Goal: Use online tool/utility: Utilize a website feature to perform a specific function

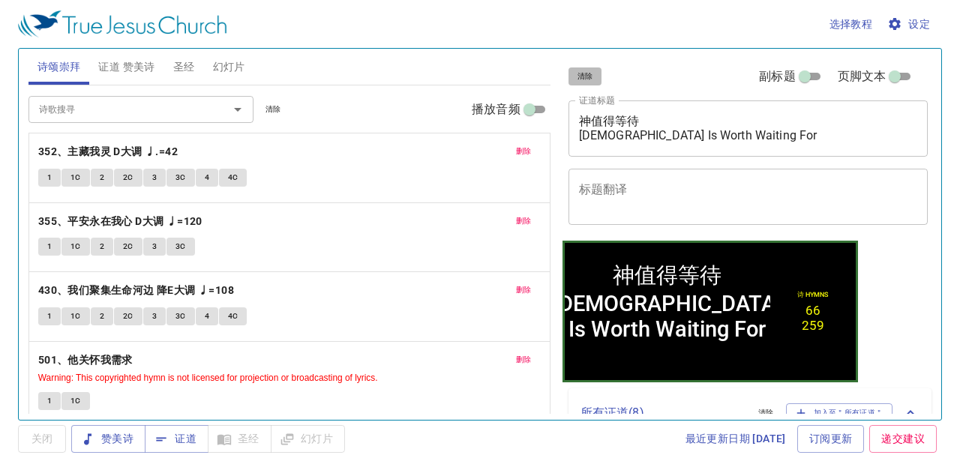
click at [580, 79] on span "清除" at bounding box center [585, 76] width 16 height 13
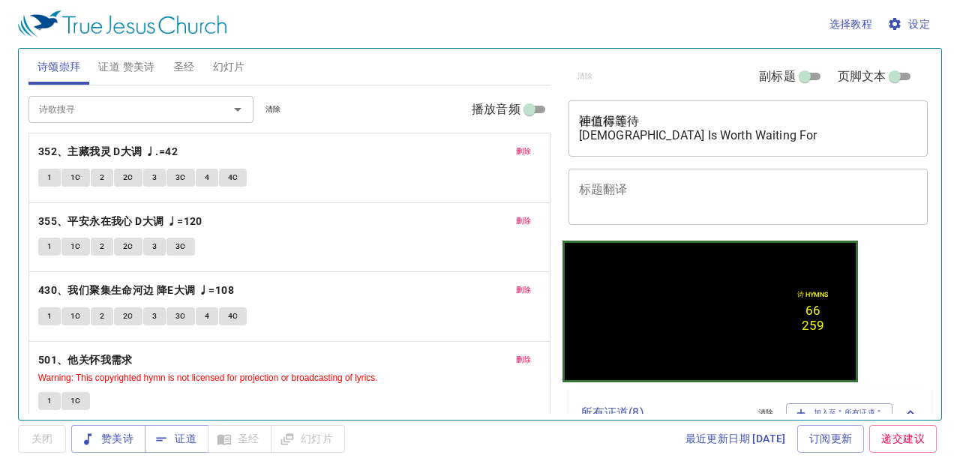
click at [609, 124] on textarea "神值得等待 God Is Worth Waiting For" at bounding box center [748, 128] width 339 height 28
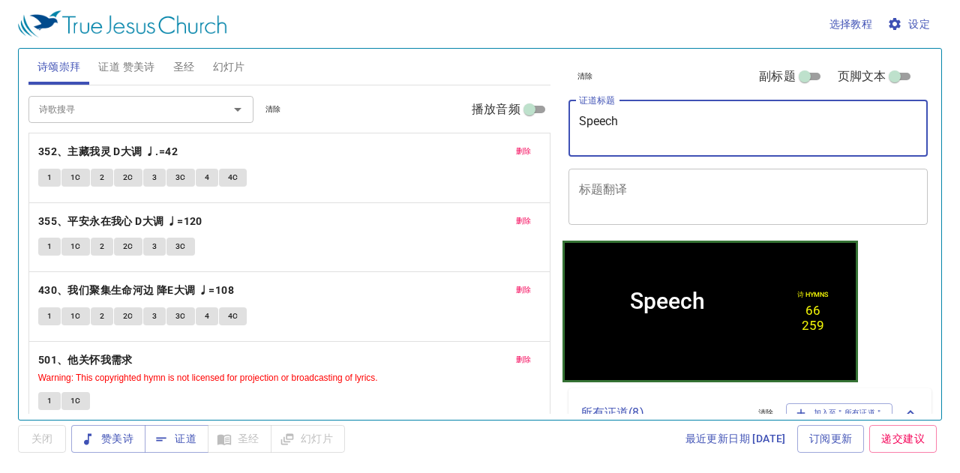
type textarea "Speech"
click at [274, 108] on span "清除" at bounding box center [273, 109] width 16 height 13
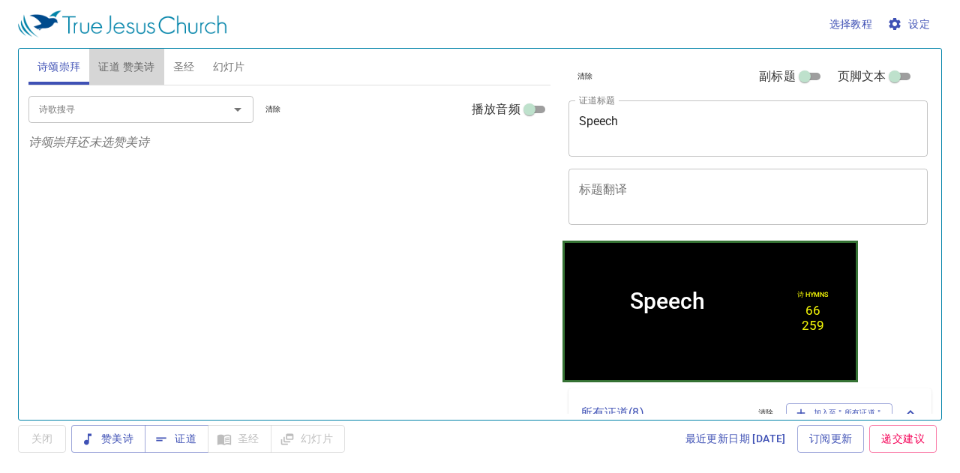
drag, startPoint x: 127, startPoint y: 67, endPoint x: 163, endPoint y: 69, distance: 36.0
click at [129, 67] on span "证道 赞美诗" at bounding box center [126, 67] width 56 height 19
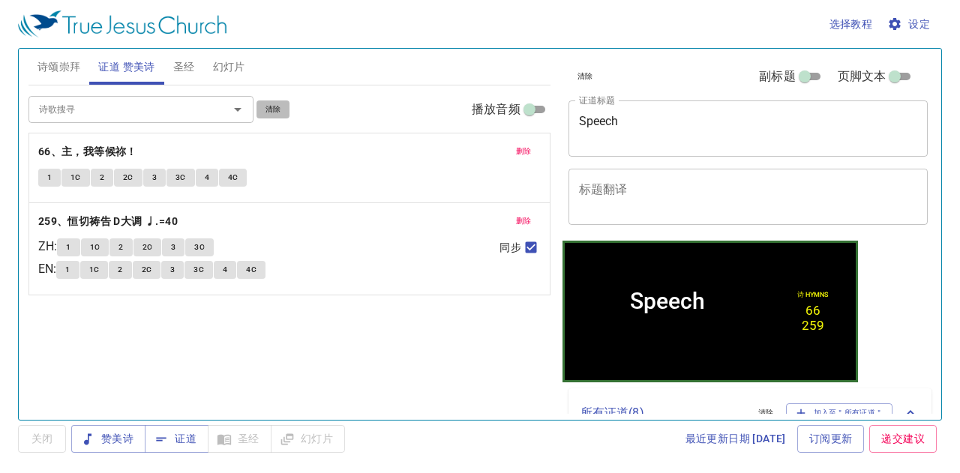
click at [263, 105] on button "清除" at bounding box center [273, 109] width 34 height 18
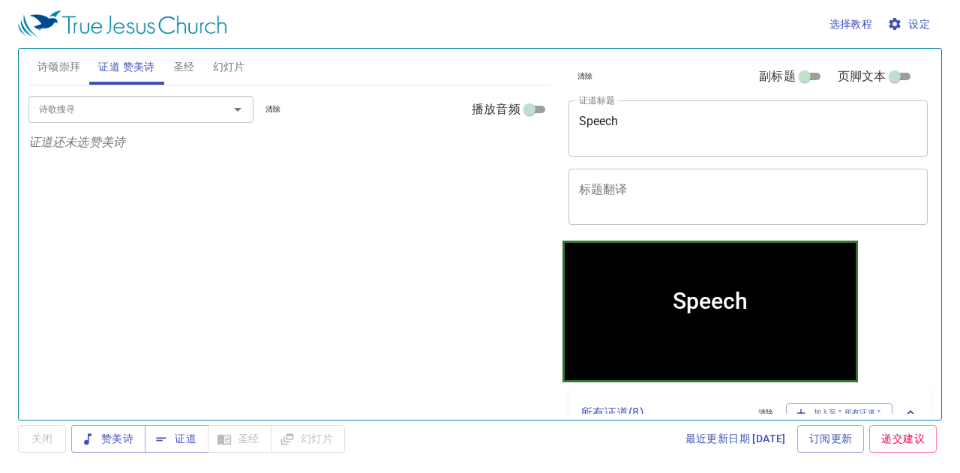
click at [171, 112] on input "诗歌搜寻" at bounding box center [119, 108] width 172 height 17
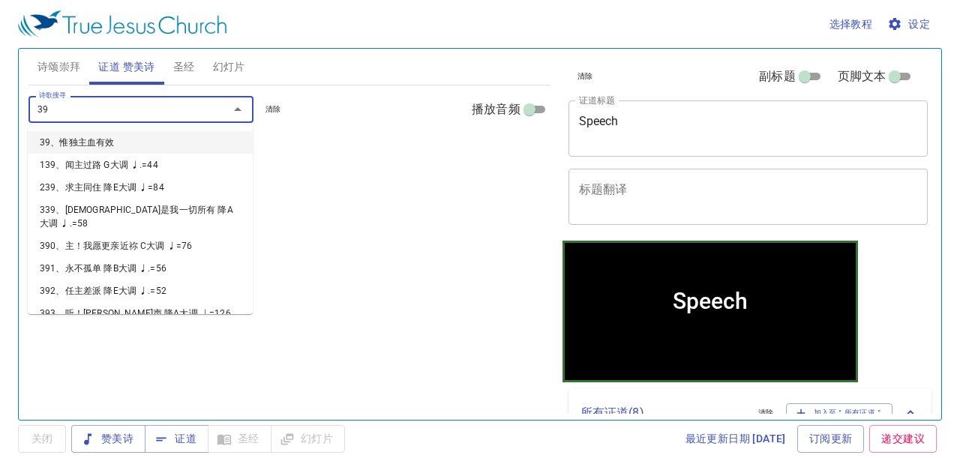
type input "398"
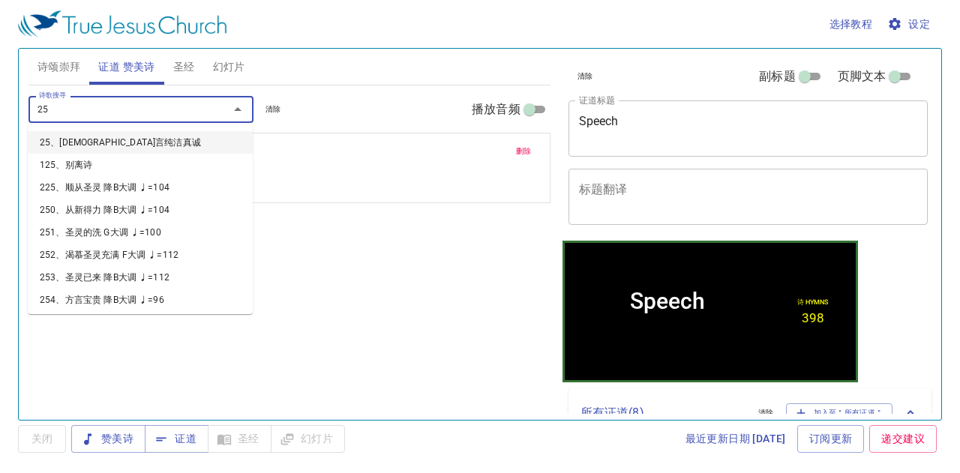
type input "253"
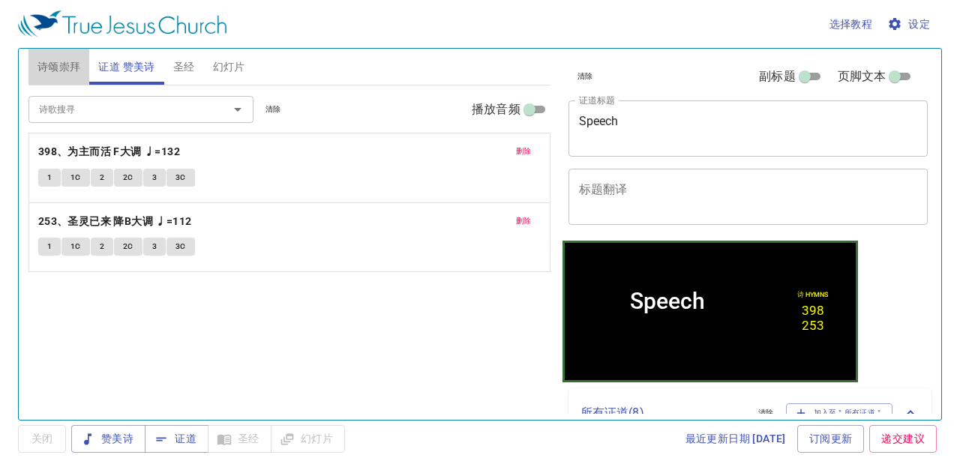
click at [67, 56] on button "诗颂崇拜" at bounding box center [58, 67] width 61 height 36
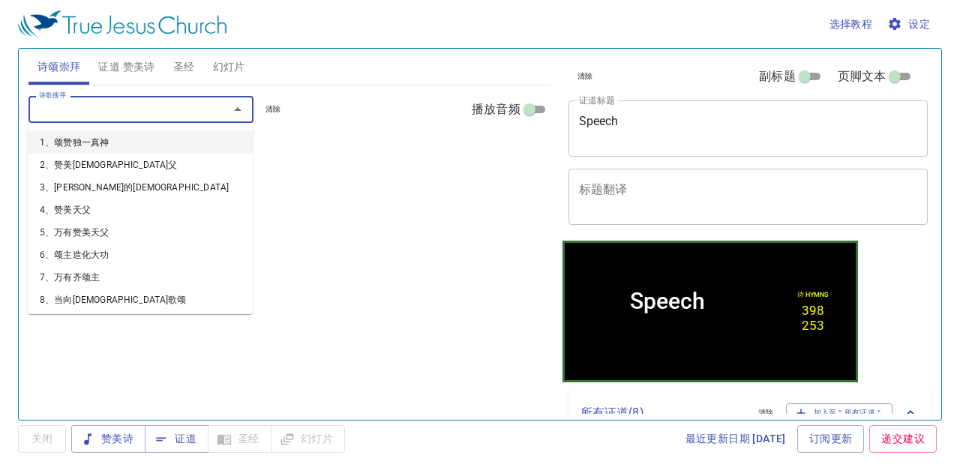
click at [61, 112] on input "诗歌搜寻" at bounding box center [119, 108] width 172 height 17
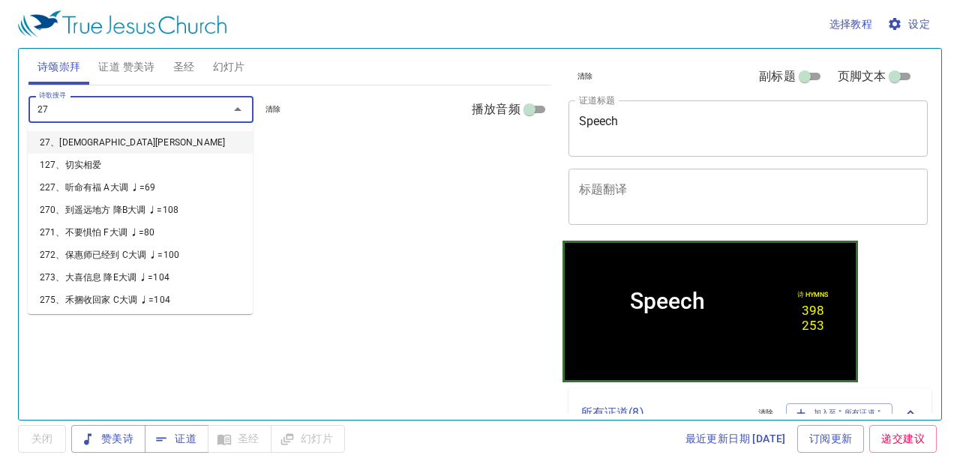
type input "271"
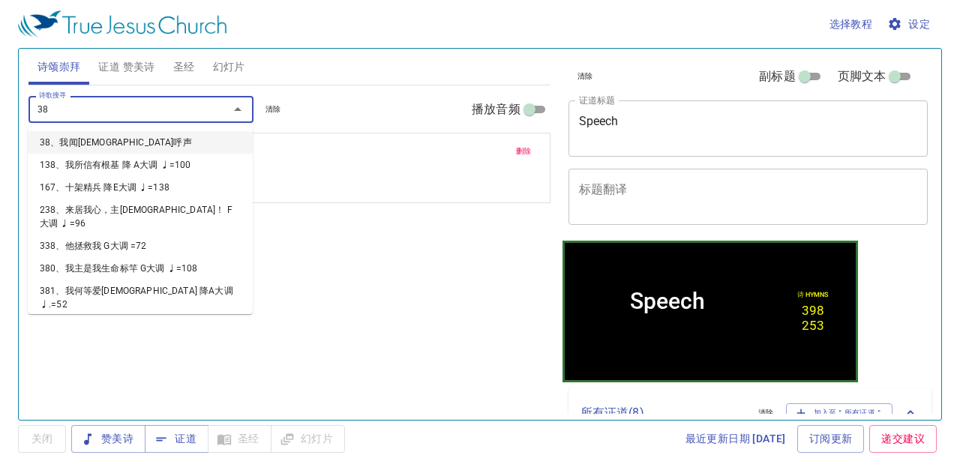
type input "380"
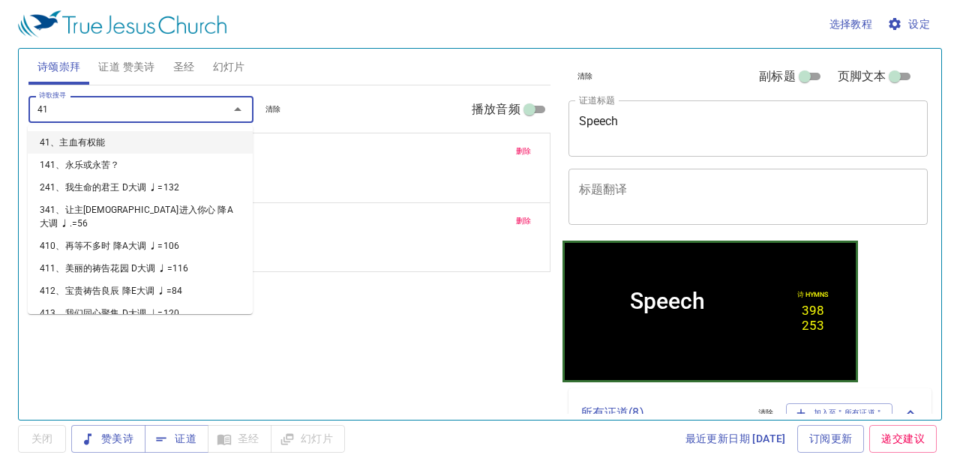
type input "419"
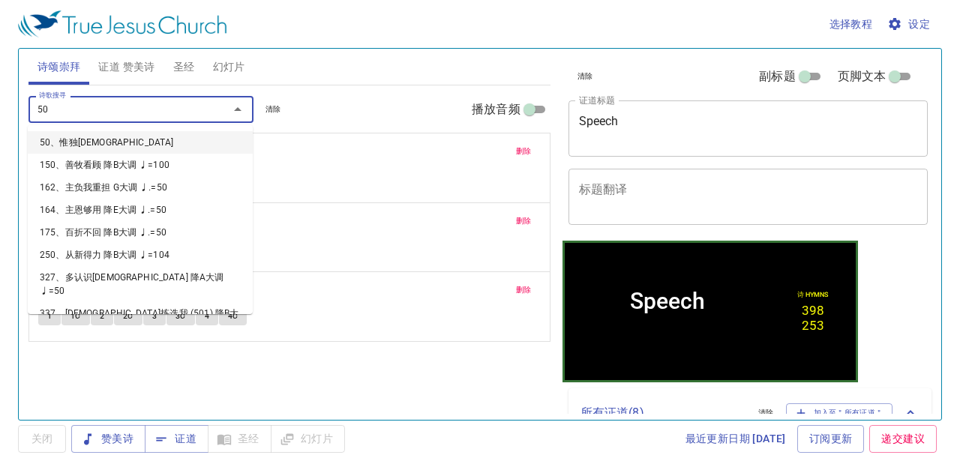
type input "501"
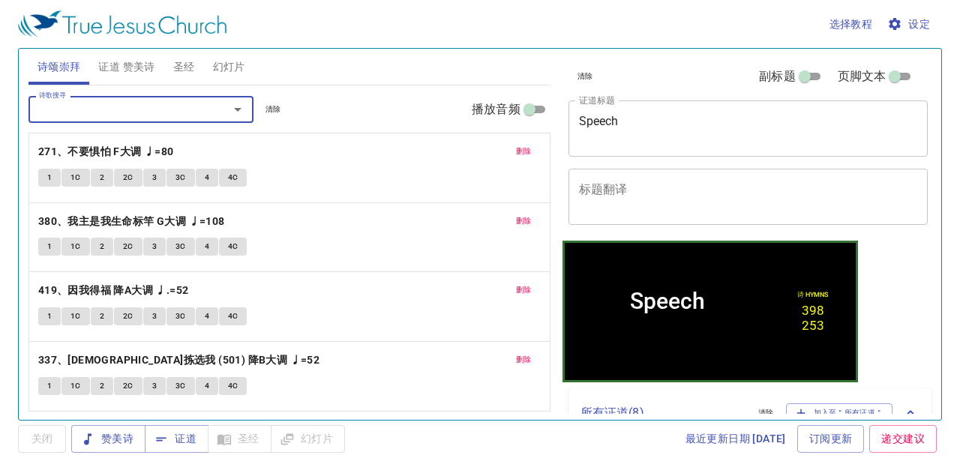
click at [60, 61] on span "诗颂崇拜" at bounding box center [58, 67] width 43 height 19
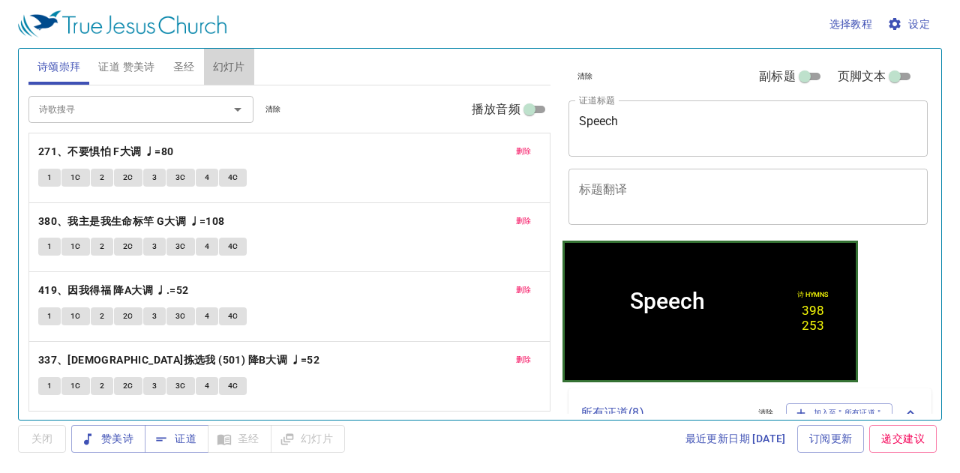
click at [222, 57] on button "幻灯片" at bounding box center [229, 67] width 50 height 36
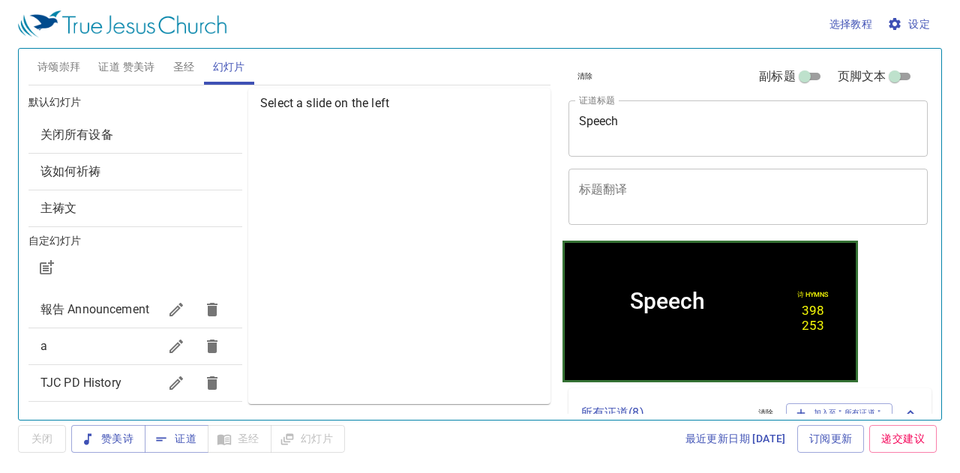
click at [185, 139] on span "关闭所有设备" at bounding box center [135, 135] width 190 height 18
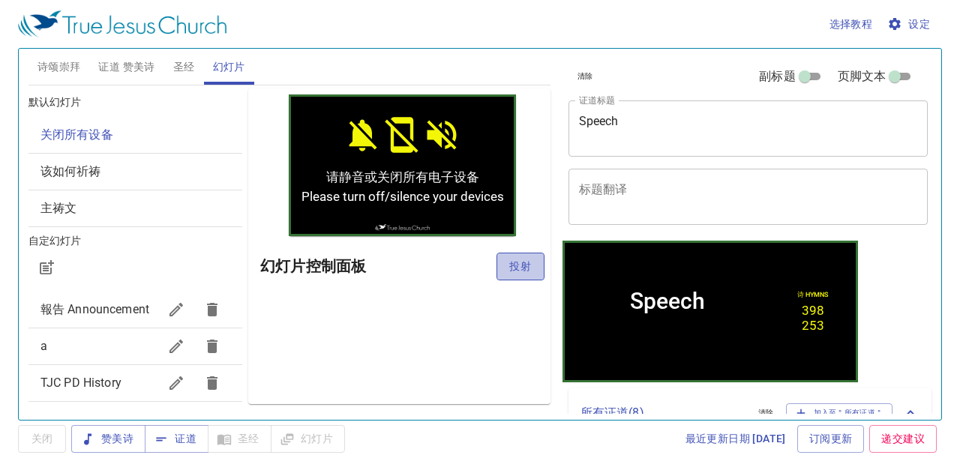
click at [529, 259] on span "投射" at bounding box center [520, 266] width 24 height 19
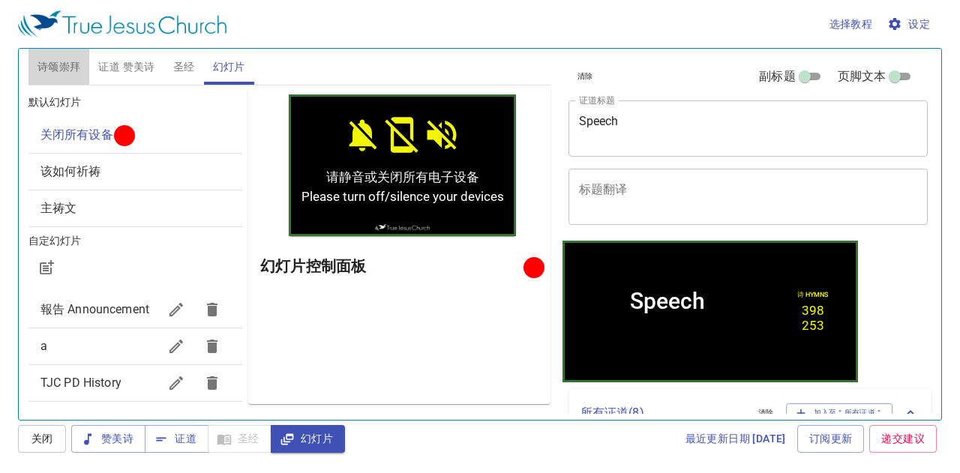
click at [50, 67] on span "诗颂崇拜" at bounding box center [58, 67] width 43 height 19
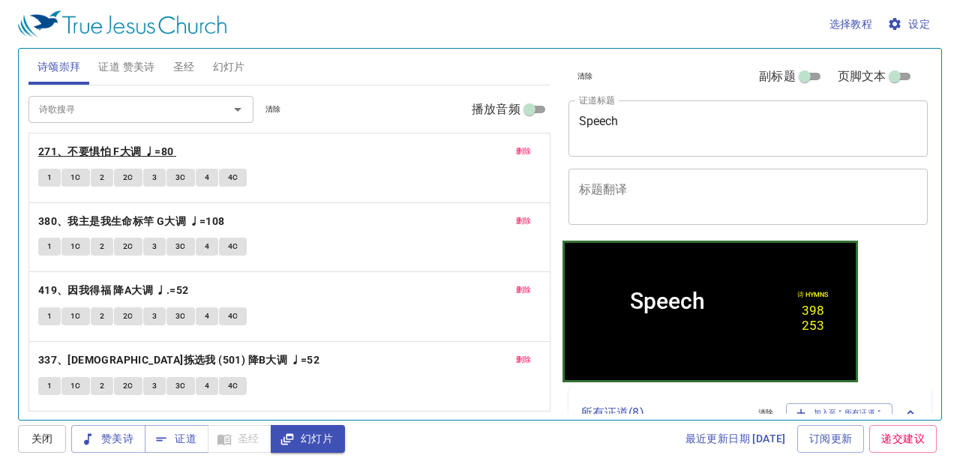
click at [46, 147] on b "271、不要惧怕 F大调 ♩=80" at bounding box center [106, 151] width 136 height 19
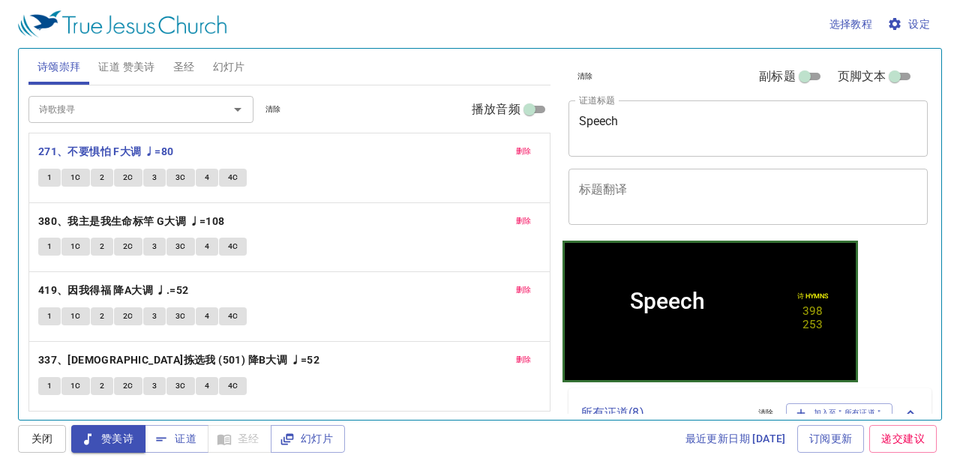
click at [47, 173] on span "1" at bounding box center [49, 177] width 4 height 13
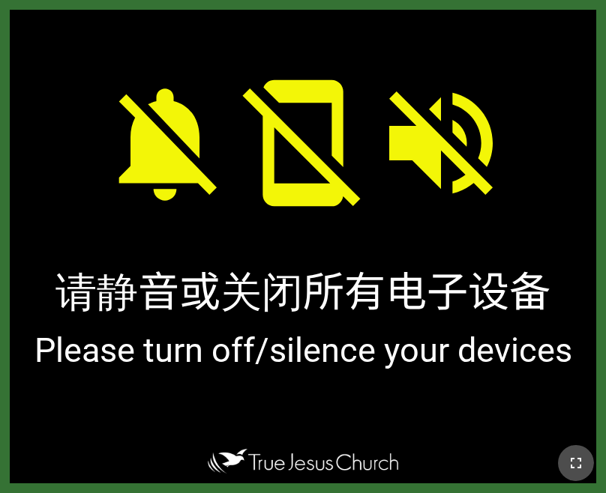
click at [561, 460] on button "button" at bounding box center [576, 463] width 36 height 36
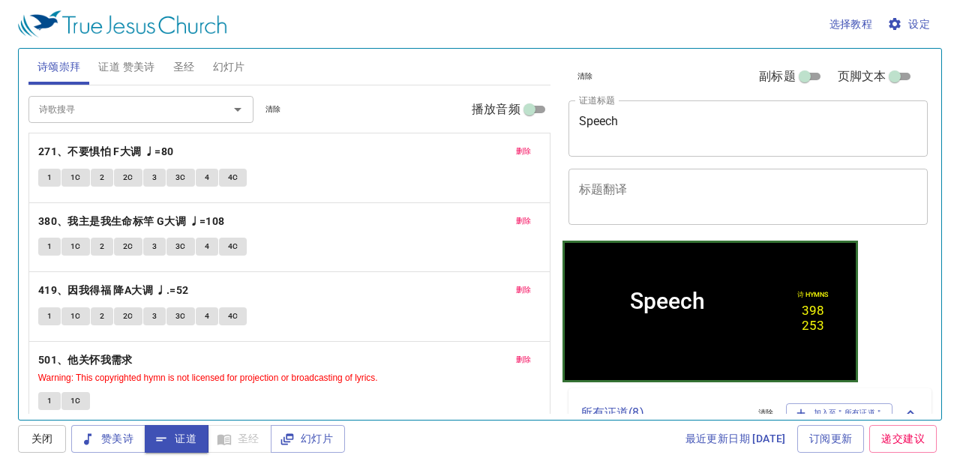
click at [126, 61] on span "证道 赞美诗" at bounding box center [126, 67] width 56 height 19
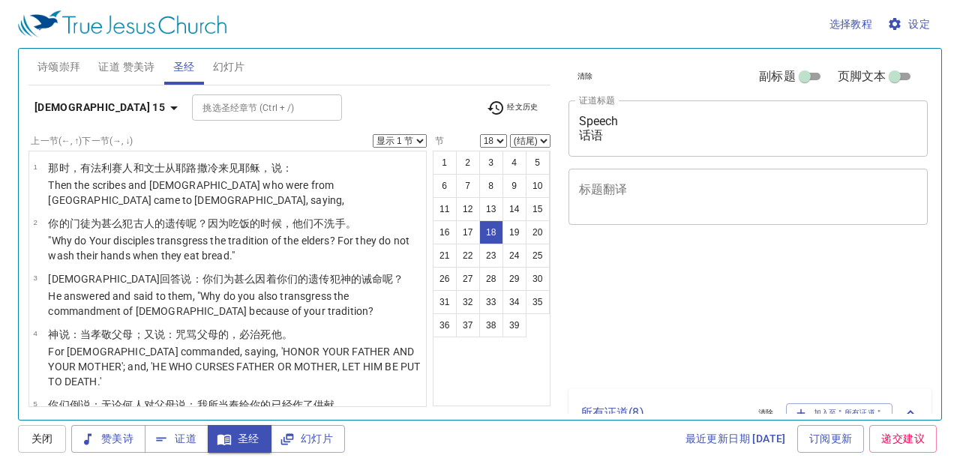
select select "18"
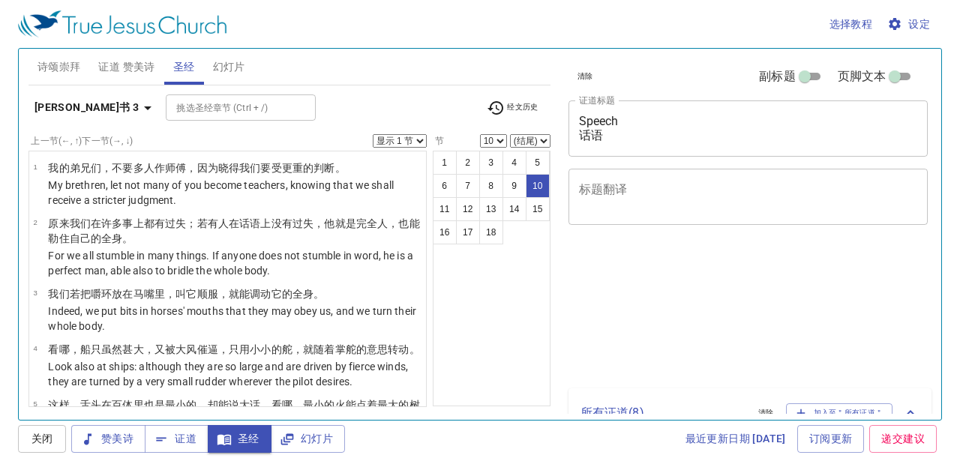
select select "10"
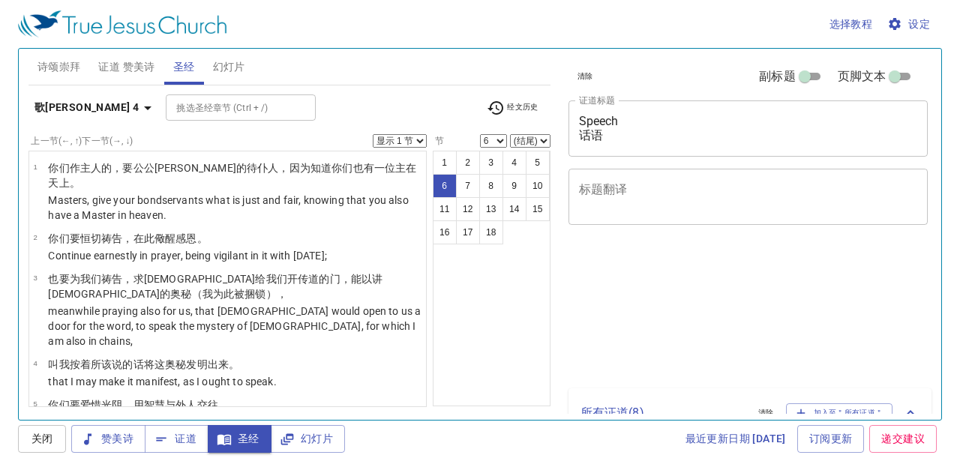
select select "6"
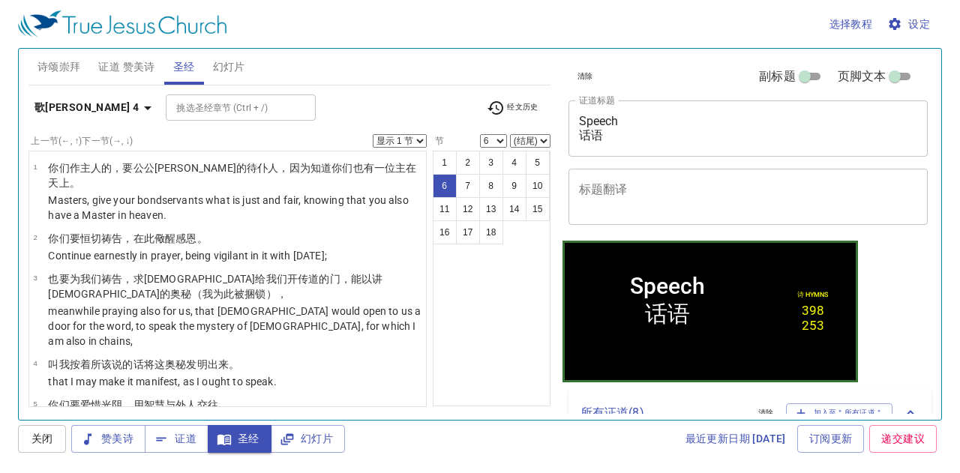
scroll to position [153, 0]
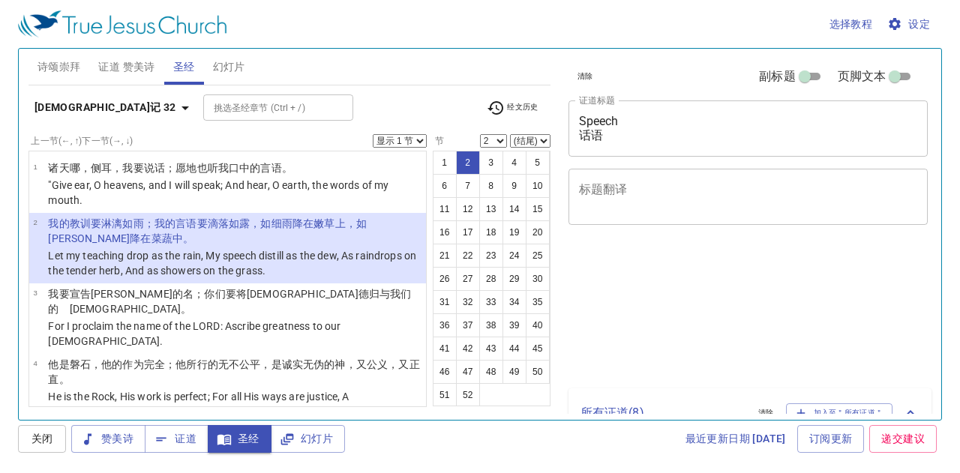
select select "2"
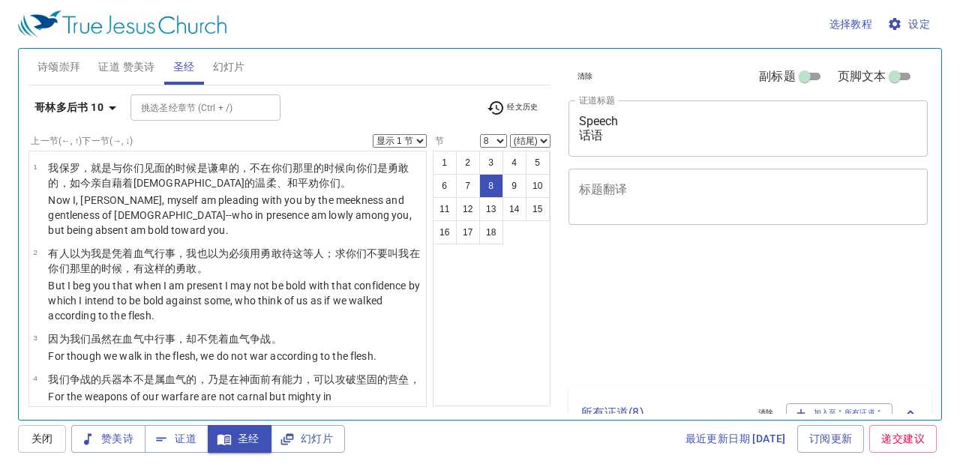
select select "8"
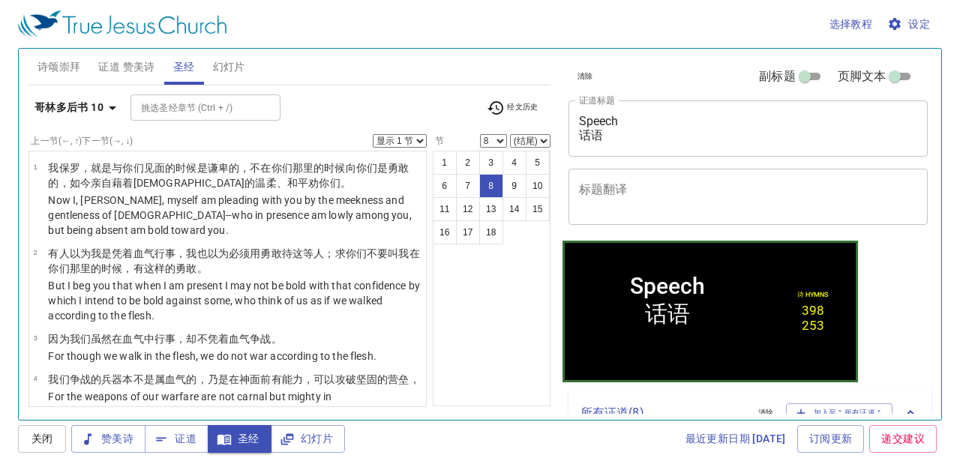
scroll to position [414, 0]
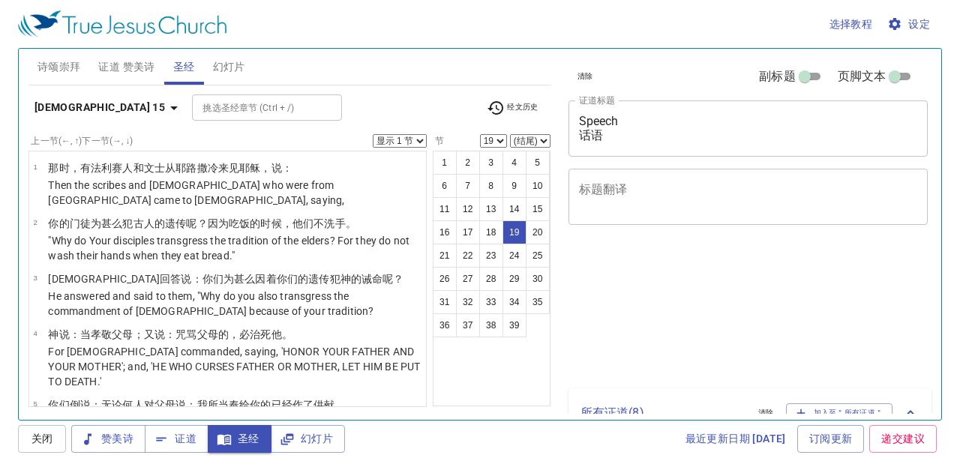
select select "19"
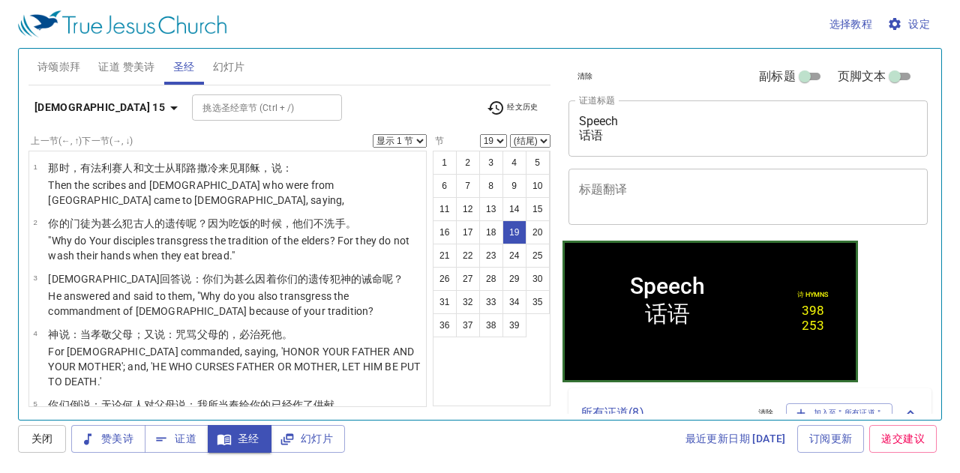
scroll to position [894, 0]
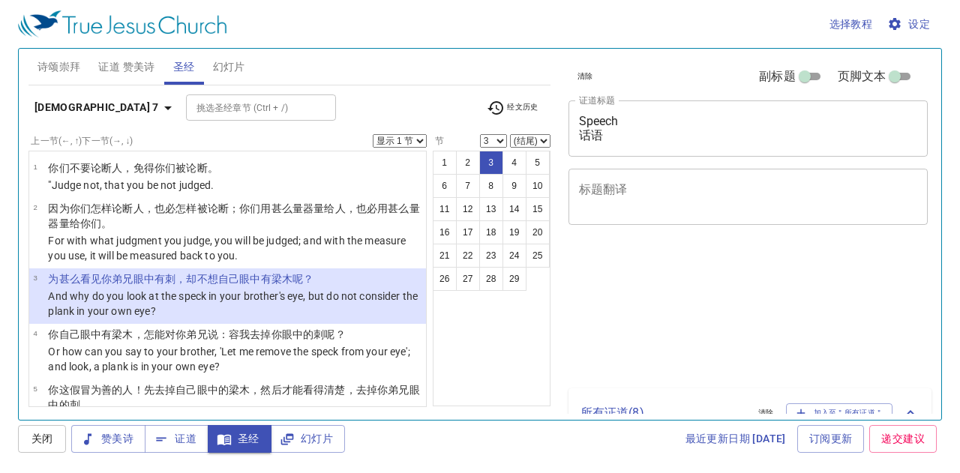
select select "3"
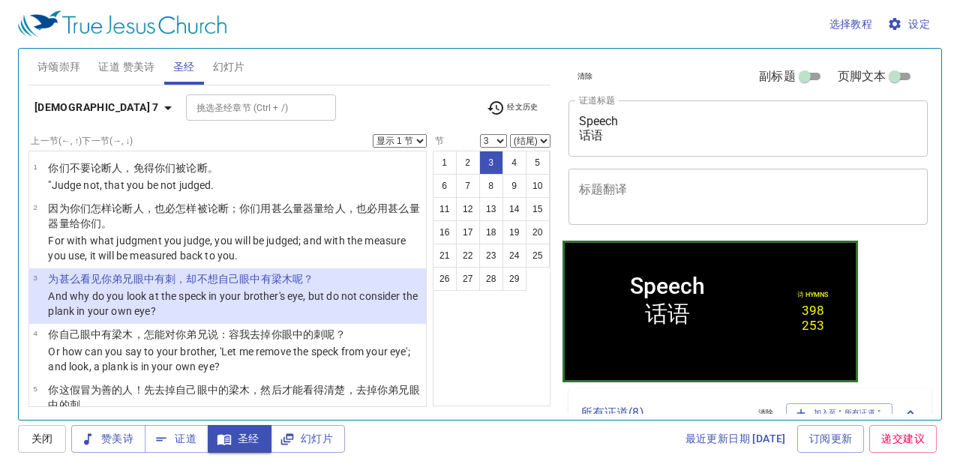
click at [164, 107] on icon "button" at bounding box center [167, 108] width 7 height 4
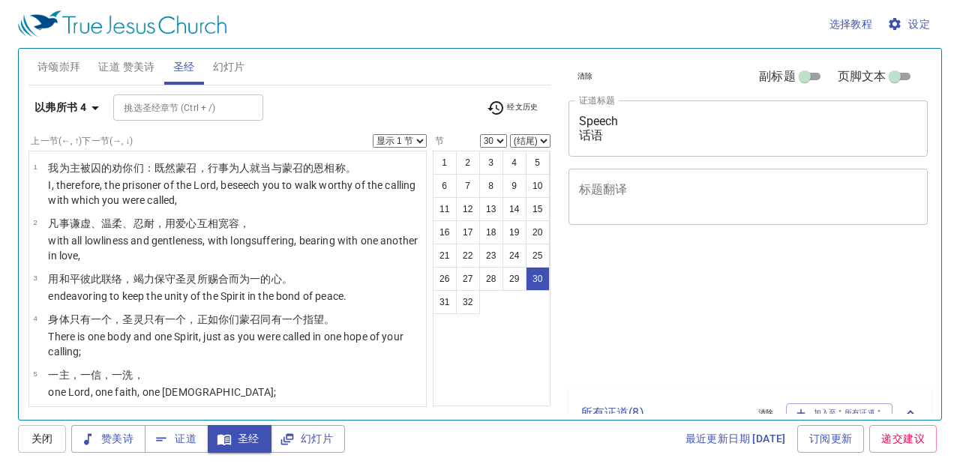
select select "30"
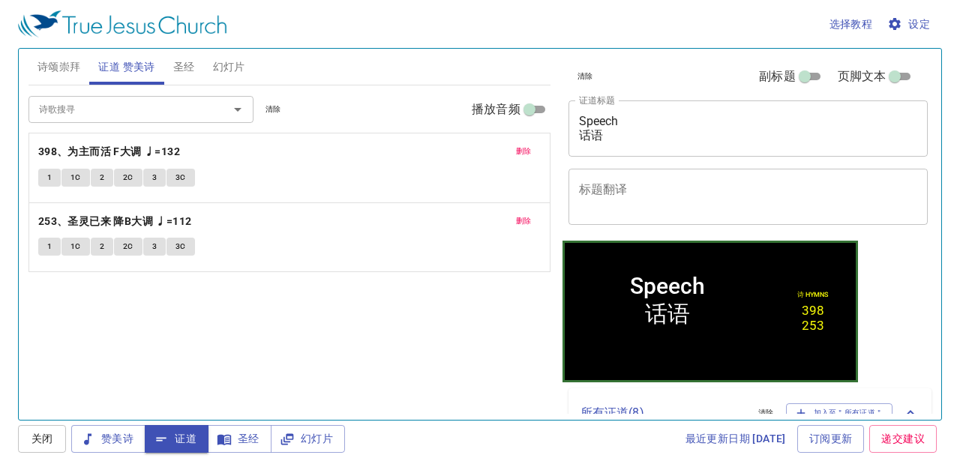
click at [225, 63] on span "幻灯片" at bounding box center [229, 67] width 32 height 19
